Goal: Find specific page/section

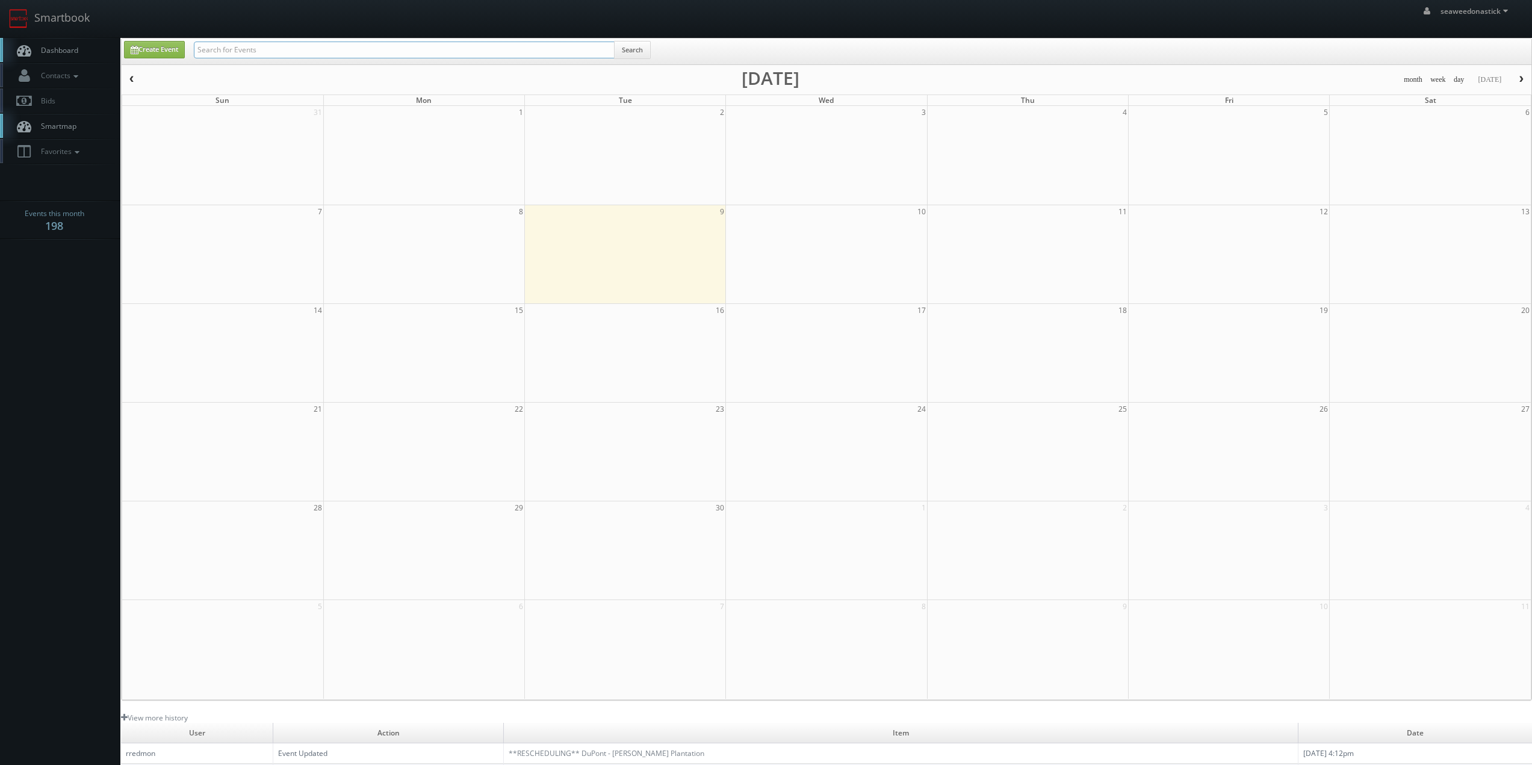
click at [249, 57] on input "text" at bounding box center [404, 50] width 421 height 17
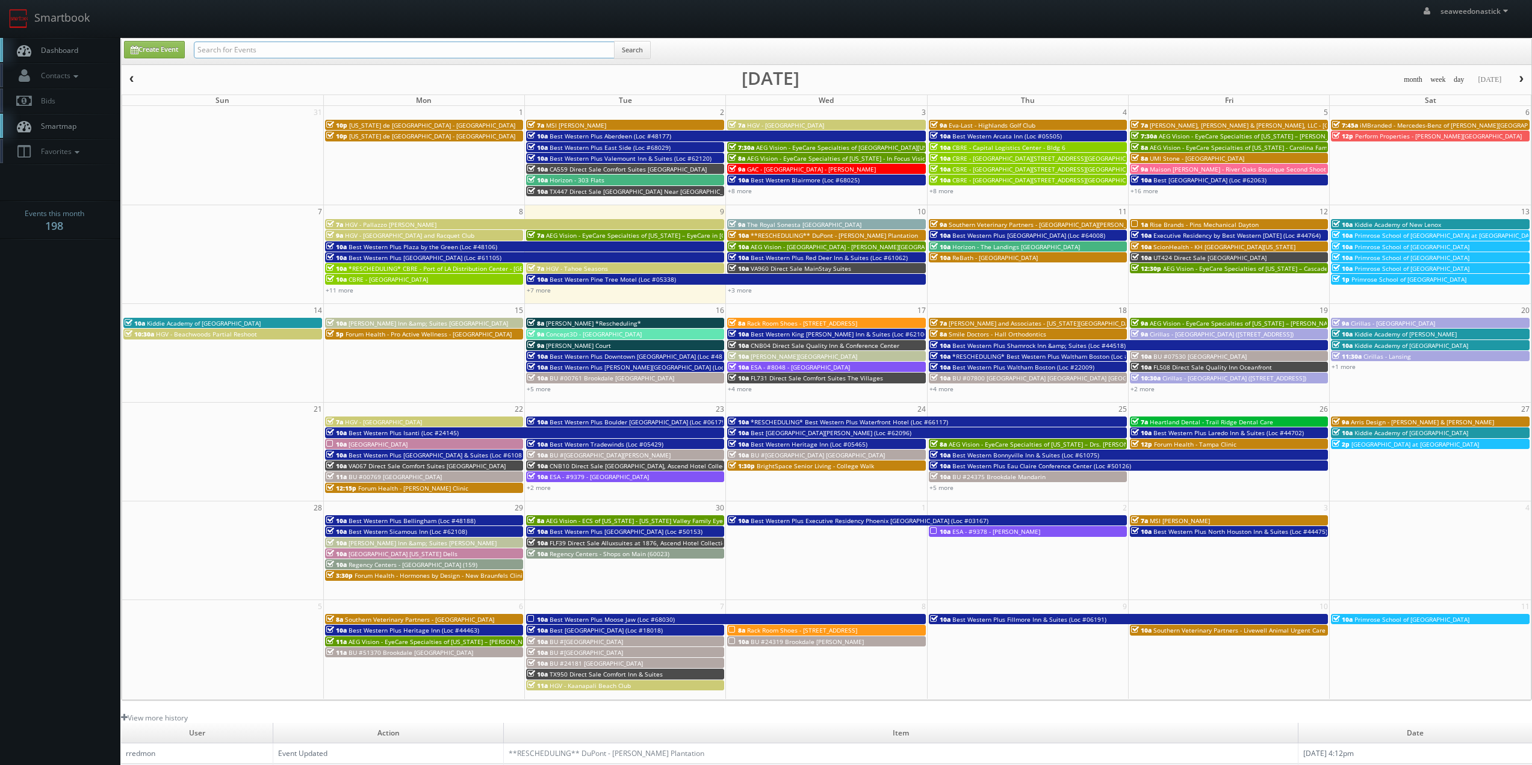
paste input "Southern Veterinary Partners - Livewell Animal Urgent Care of Herriman"
type input "Southern Veterinary Partners - Livewell Animal Urgent Care of Herriman"
click at [639, 44] on button "Search" at bounding box center [632, 50] width 37 height 18
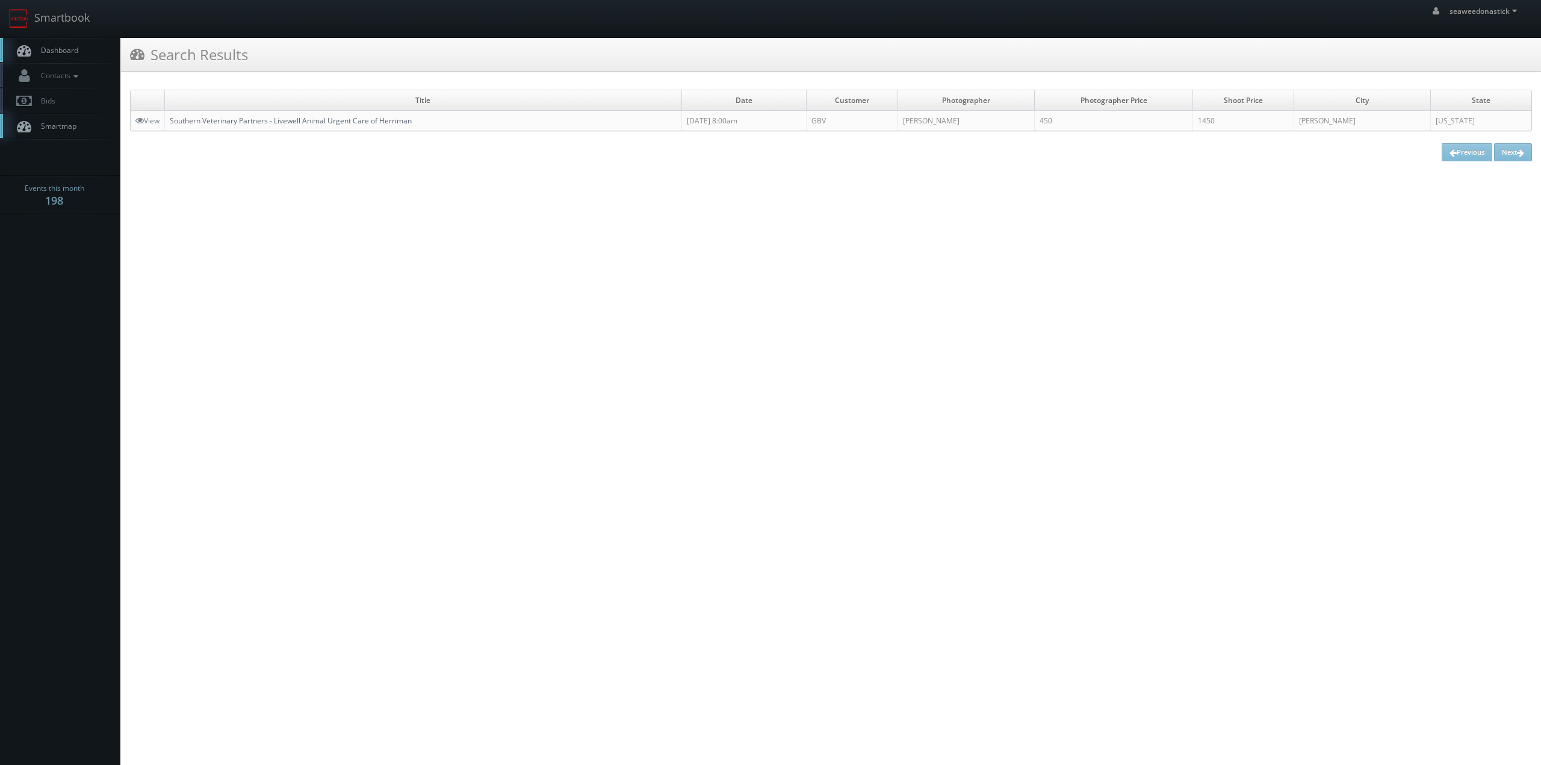
click at [216, 124] on link "Southern Veterinary Partners - Livewell Animal Urgent Care of Herriman" at bounding box center [291, 121] width 242 height 10
